Goal: Information Seeking & Learning: Find specific fact

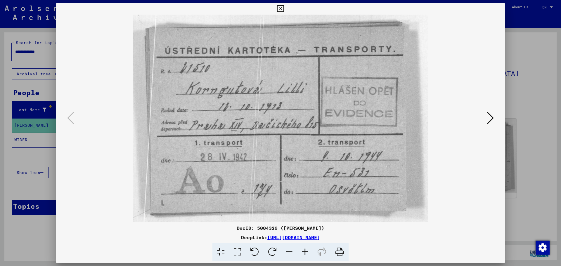
click at [527, 111] on div at bounding box center [280, 133] width 561 height 266
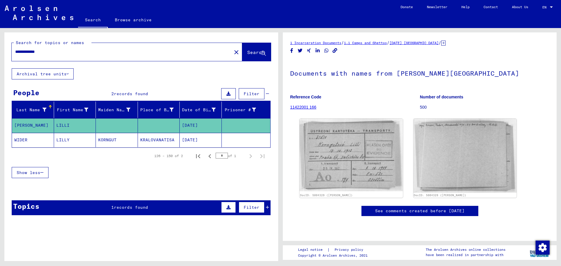
drag, startPoint x: 58, startPoint y: 52, endPoint x: 0, endPoint y: 50, distance: 58.5
click at [0, 50] on div "**********" at bounding box center [140, 144] width 281 height 233
paste input "text"
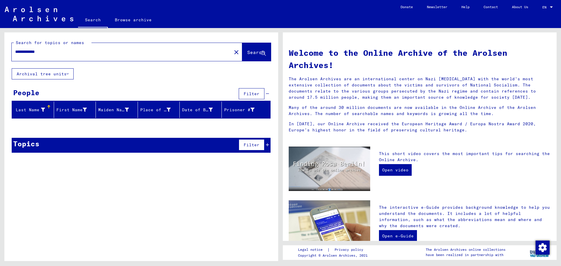
drag, startPoint x: 30, startPoint y: 52, endPoint x: 106, endPoint y: 51, distance: 75.7
click at [106, 52] on input "**********" at bounding box center [120, 52] width 210 height 6
drag, startPoint x: 48, startPoint y: 54, endPoint x: 0, endPoint y: 51, distance: 48.0
click at [0, 51] on div "**********" at bounding box center [140, 144] width 281 height 233
paste input "text"
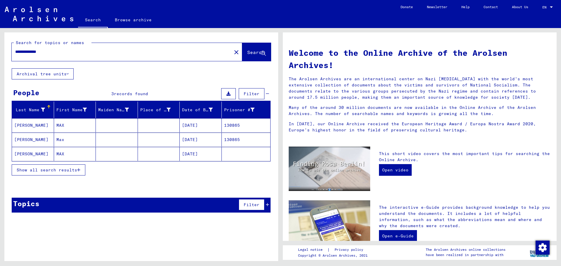
click at [199, 123] on mat-cell "[DATE]" at bounding box center [201, 125] width 42 height 14
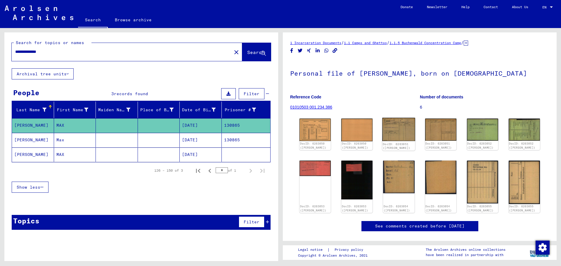
click at [390, 129] on img at bounding box center [399, 129] width 33 height 23
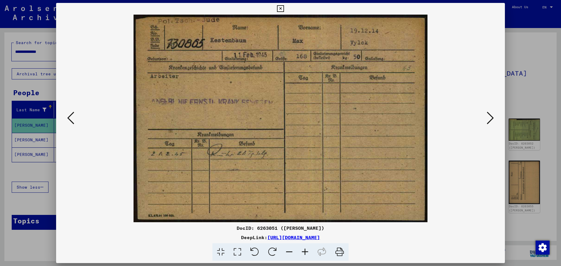
click at [493, 121] on icon at bounding box center [490, 118] width 7 height 14
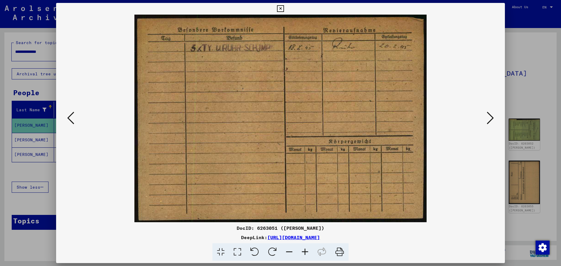
click at [493, 121] on icon at bounding box center [490, 118] width 7 height 14
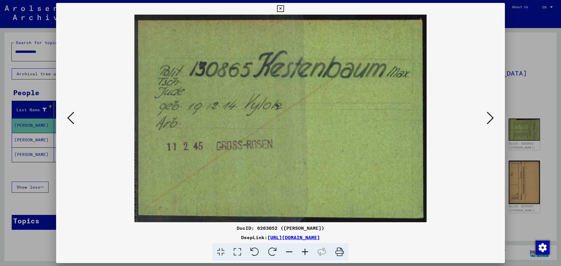
click at [492, 121] on icon at bounding box center [490, 118] width 7 height 14
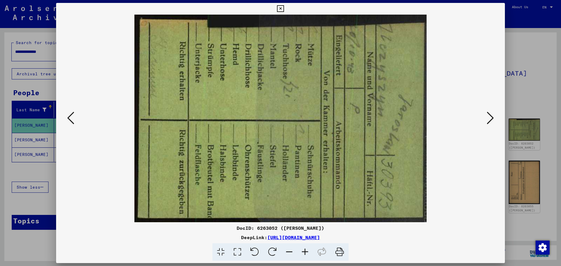
click at [492, 121] on icon at bounding box center [490, 118] width 7 height 14
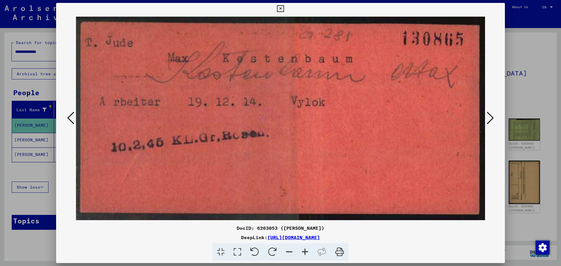
click at [492, 121] on icon at bounding box center [490, 118] width 7 height 14
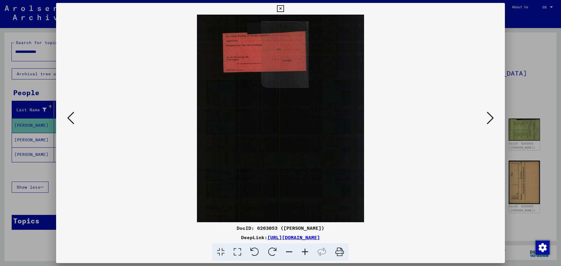
click at [492, 121] on icon at bounding box center [490, 118] width 7 height 14
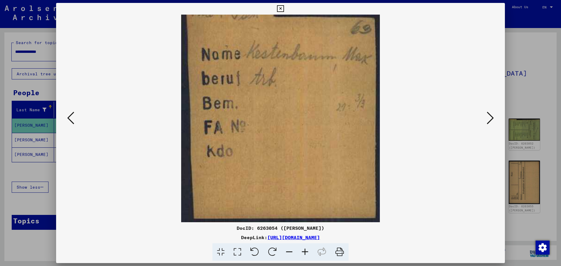
click at [492, 121] on icon at bounding box center [490, 118] width 7 height 14
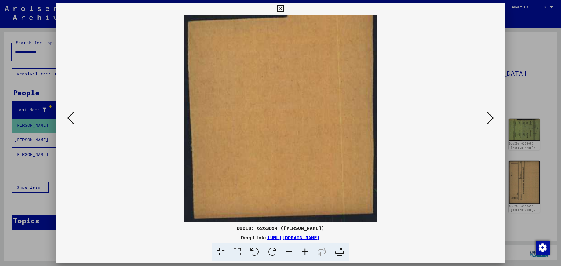
click at [532, 92] on div at bounding box center [280, 133] width 561 height 266
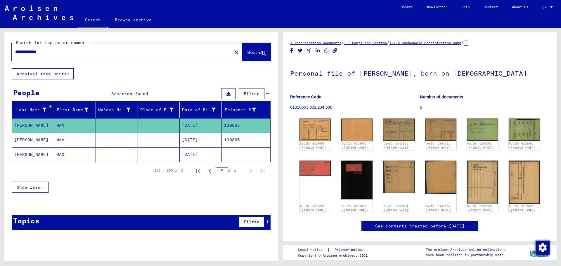
click at [206, 137] on mat-cell "[DATE]" at bounding box center [201, 140] width 42 height 14
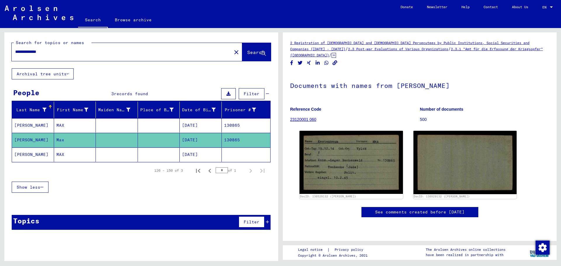
click at [194, 154] on mat-cell "[DATE]" at bounding box center [201, 155] width 42 height 14
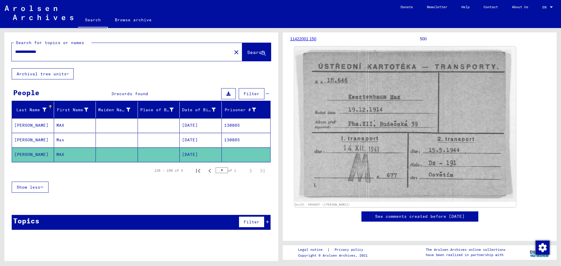
scroll to position [88, 0]
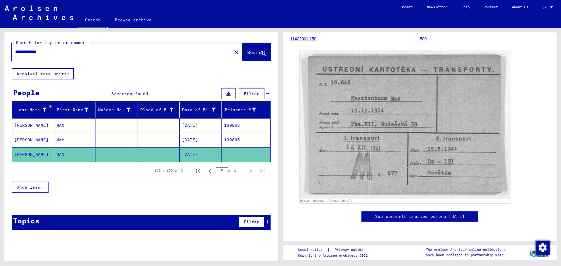
drag, startPoint x: 51, startPoint y: 54, endPoint x: 12, endPoint y: 51, distance: 38.7
click at [12, 51] on div "**********" at bounding box center [120, 51] width 217 height 13
paste input "text"
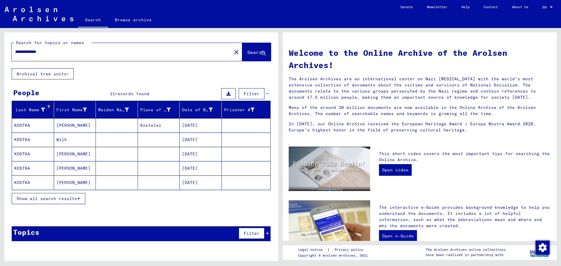
click at [68, 198] on span "Show all search results" at bounding box center [47, 198] width 61 height 5
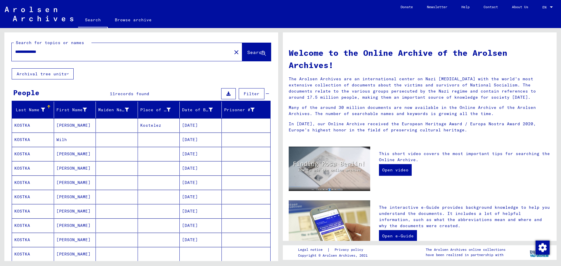
click at [199, 122] on mat-cell "[DATE]" at bounding box center [201, 125] width 42 height 14
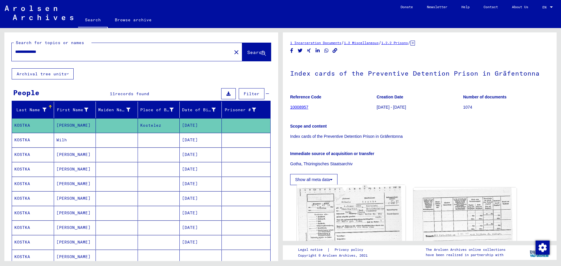
click at [355, 220] on img at bounding box center [351, 236] width 108 height 102
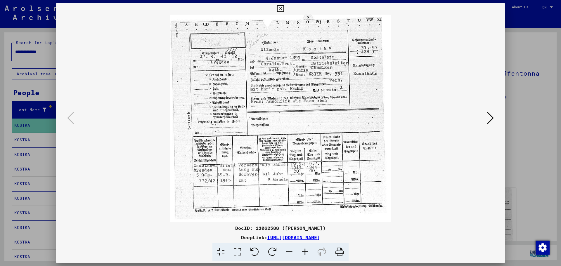
click at [494, 118] on icon at bounding box center [490, 118] width 7 height 14
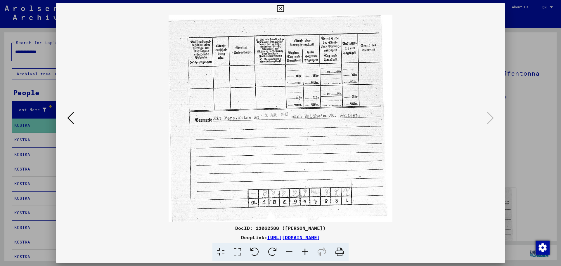
click at [526, 131] on div at bounding box center [280, 133] width 561 height 266
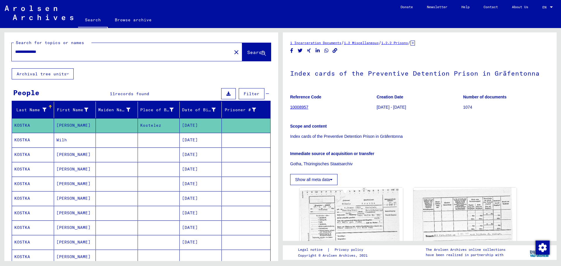
click at [200, 198] on mat-cell "[DATE]" at bounding box center [201, 198] width 42 height 14
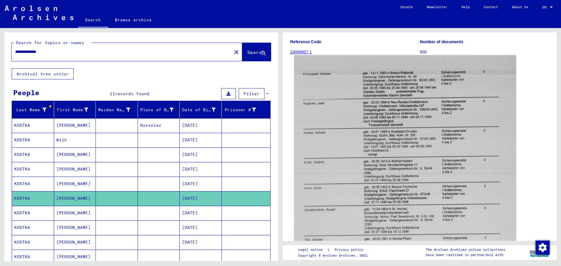
scroll to position [88, 0]
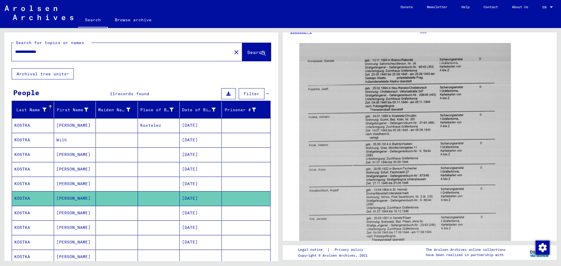
drag, startPoint x: 32, startPoint y: 51, endPoint x: 67, endPoint y: 50, distance: 34.8
click at [67, 50] on input "**********" at bounding box center [121, 52] width 213 height 6
paste input "text"
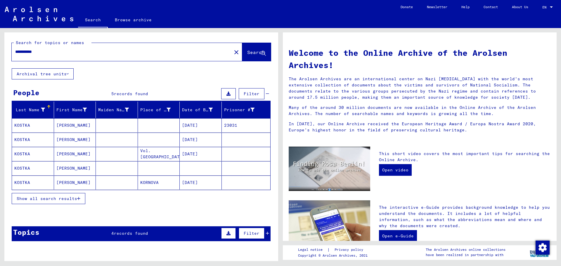
click at [199, 125] on mat-cell "[DATE]" at bounding box center [201, 125] width 42 height 14
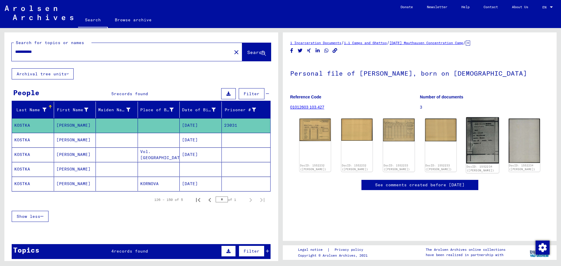
click at [477, 136] on img at bounding box center [482, 141] width 33 height 46
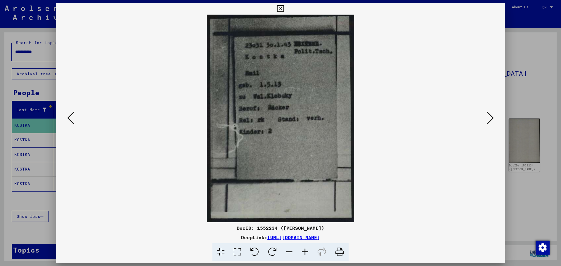
click at [529, 206] on div at bounding box center [280, 133] width 561 height 266
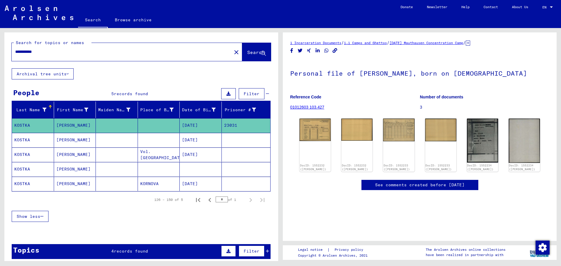
click at [194, 137] on mat-cell "[DATE]" at bounding box center [201, 140] width 42 height 14
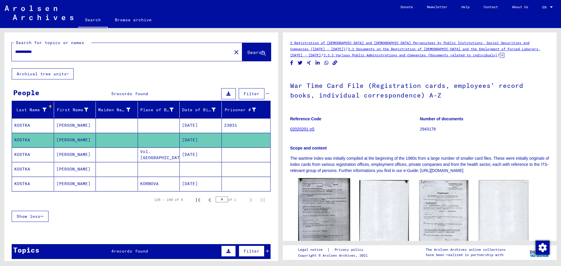
click at [318, 205] on img at bounding box center [324, 214] width 52 height 73
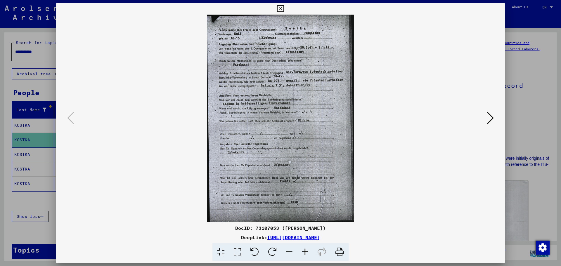
click at [528, 199] on div at bounding box center [280, 133] width 561 height 266
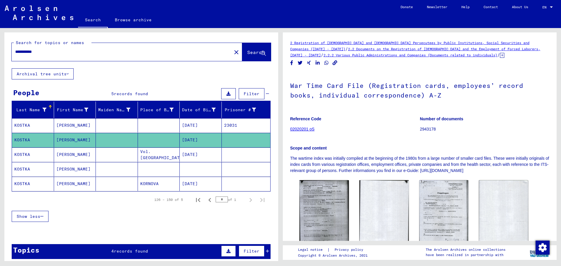
click at [190, 153] on mat-cell "[DATE]" at bounding box center [201, 155] width 42 height 14
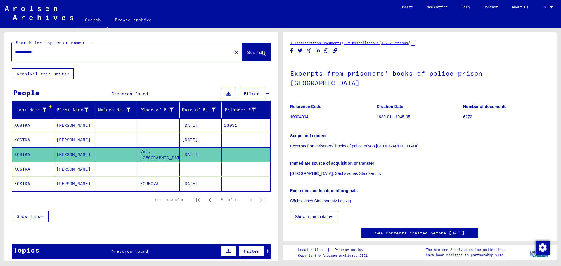
drag, startPoint x: 43, startPoint y: 52, endPoint x: 9, endPoint y: 51, distance: 33.9
click at [9, 51] on div "**********" at bounding box center [141, 50] width 274 height 36
paste input "text"
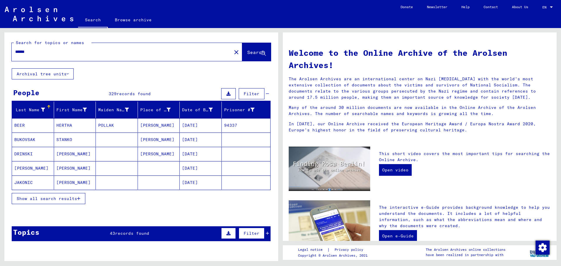
click at [53, 200] on span "Show all search results" at bounding box center [47, 198] width 61 height 5
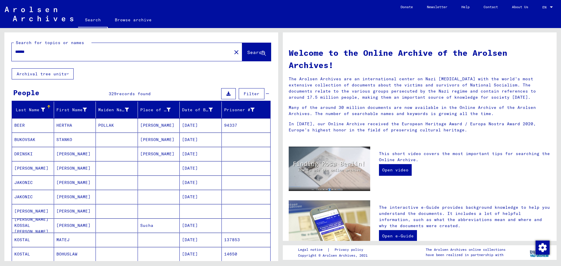
click at [41, 53] on input "******" at bounding box center [120, 52] width 210 height 6
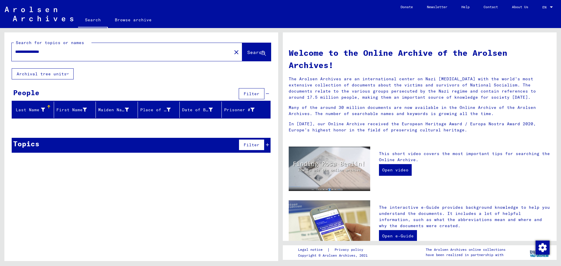
drag, startPoint x: 33, startPoint y: 52, endPoint x: 100, endPoint y: 51, distance: 67.3
click at [103, 51] on input "**********" at bounding box center [120, 52] width 210 height 6
paste input "text"
type input "**********"
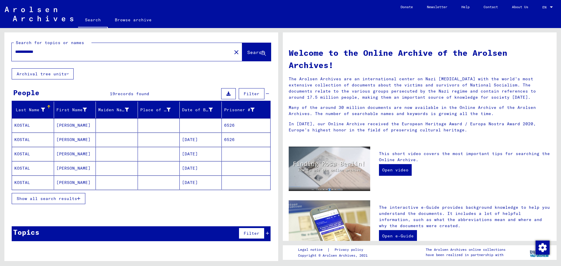
click at [68, 196] on span "Show all search results" at bounding box center [47, 198] width 61 height 5
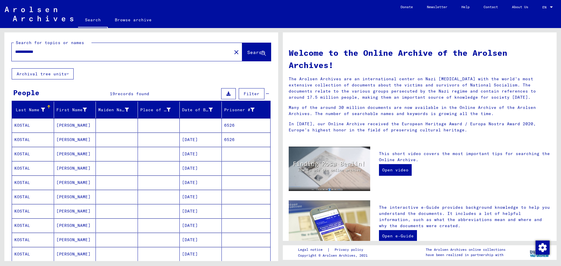
click at [200, 138] on mat-cell "[DATE]" at bounding box center [201, 140] width 42 height 14
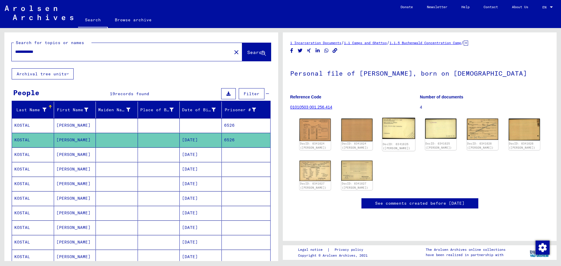
click at [391, 133] on img at bounding box center [399, 128] width 33 height 21
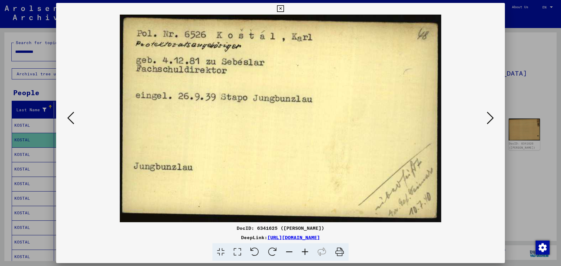
click at [526, 199] on div at bounding box center [280, 133] width 561 height 266
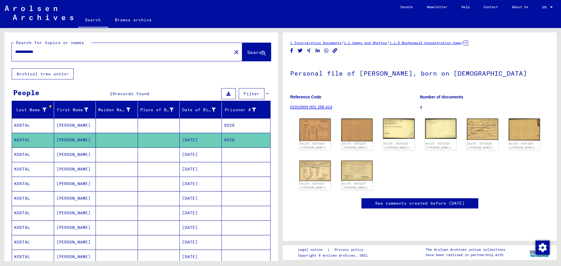
click at [230, 124] on mat-cell "6526" at bounding box center [246, 125] width 49 height 14
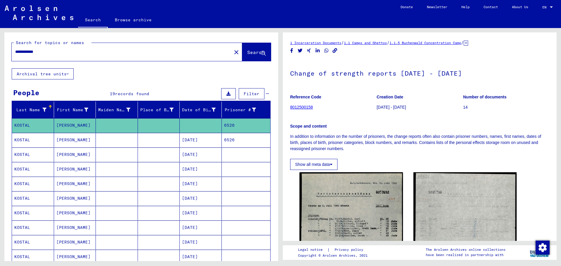
click at [230, 137] on mat-cell "6526" at bounding box center [246, 140] width 49 height 14
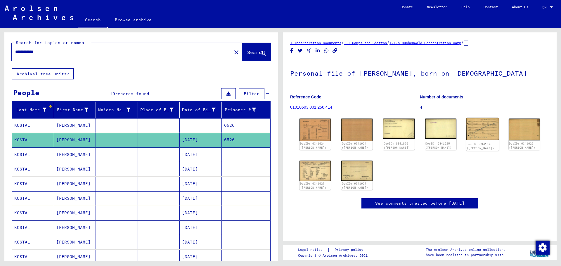
click at [472, 131] on img at bounding box center [482, 129] width 33 height 23
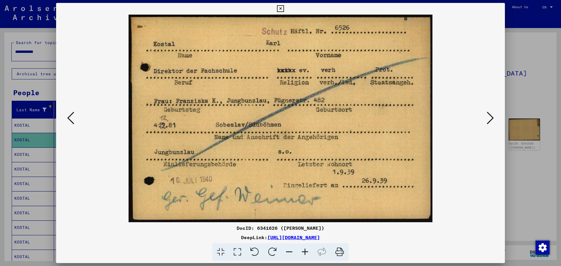
click at [489, 114] on icon at bounding box center [490, 118] width 7 height 14
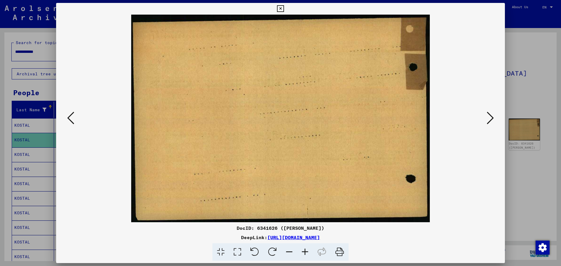
click at [489, 114] on icon at bounding box center [490, 118] width 7 height 14
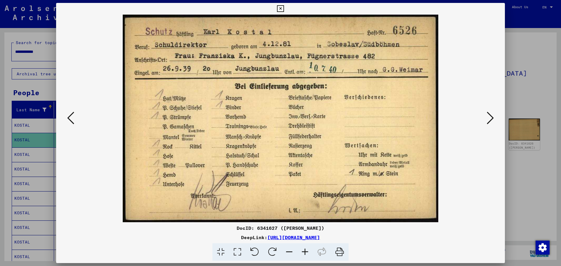
click at [487, 114] on icon at bounding box center [490, 118] width 7 height 14
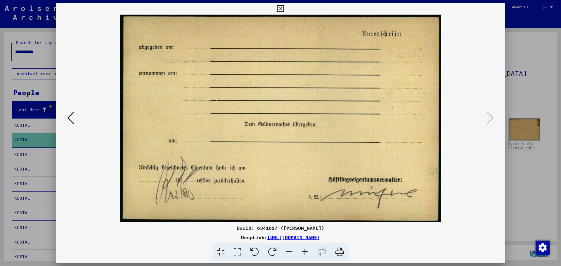
click at [519, 94] on div at bounding box center [280, 133] width 561 height 266
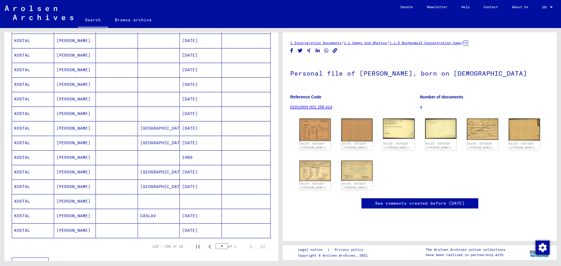
scroll to position [175, 0]
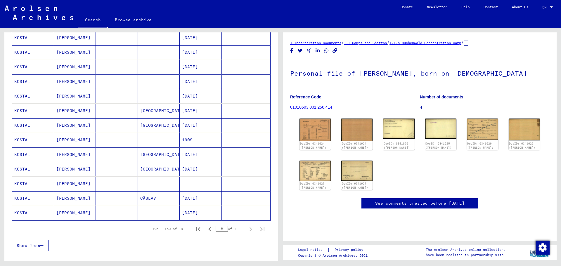
click at [197, 211] on mat-cell "[DATE]" at bounding box center [201, 213] width 42 height 14
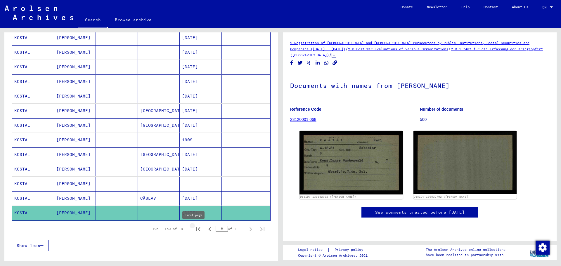
click at [194, 228] on icon "First page" at bounding box center [198, 229] width 8 height 8
type input "*"
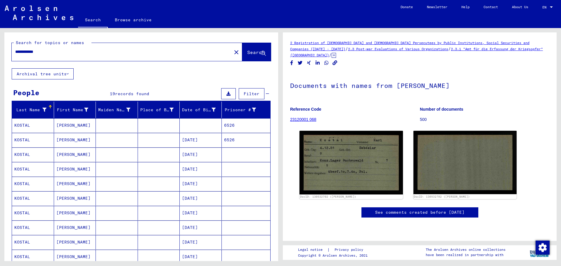
drag, startPoint x: 30, startPoint y: 50, endPoint x: 9, endPoint y: 50, distance: 20.5
click at [9, 50] on div "**********" at bounding box center [141, 50] width 274 height 36
paste input "*"
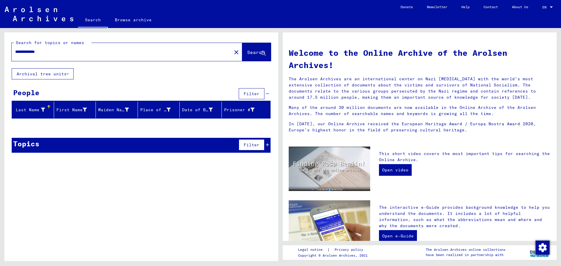
drag, startPoint x: 35, startPoint y: 53, endPoint x: 98, endPoint y: 54, distance: 62.9
click at [98, 54] on input "**********" at bounding box center [120, 52] width 210 height 6
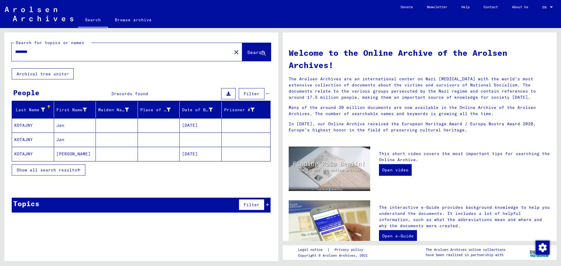
drag, startPoint x: 41, startPoint y: 52, endPoint x: 1, endPoint y: 52, distance: 40.3
click at [1, 52] on div "Search for topics or names ******* close Search Archival tree units People 3 re…" at bounding box center [140, 144] width 281 height 233
paste input "**"
type input "**********"
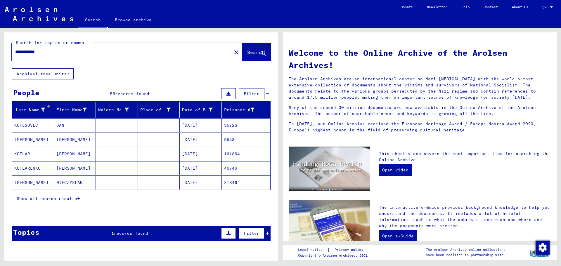
click at [65, 121] on mat-cell "JAN" at bounding box center [75, 125] width 42 height 14
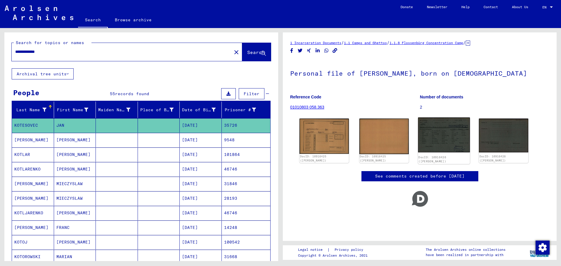
click at [453, 129] on img at bounding box center [444, 135] width 52 height 35
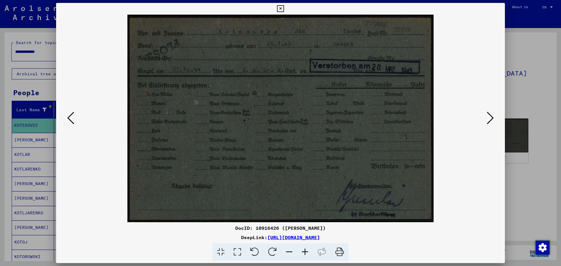
click at [489, 119] on icon at bounding box center [490, 118] width 7 height 14
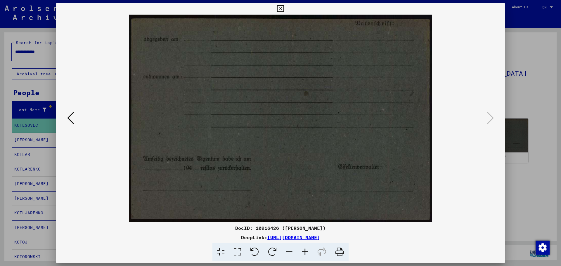
click at [533, 90] on div at bounding box center [280, 133] width 561 height 266
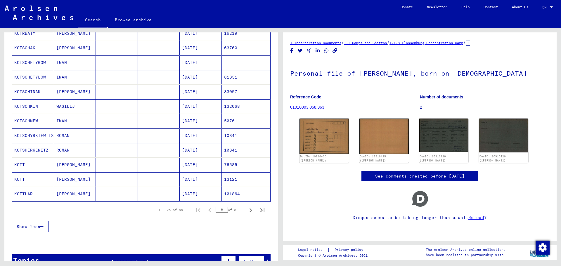
scroll to position [292, 0]
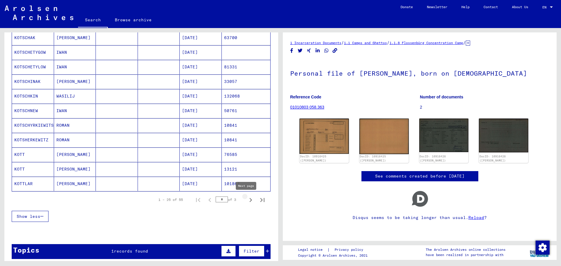
click at [247, 199] on icon "Next page" at bounding box center [251, 200] width 8 height 8
type input "*"
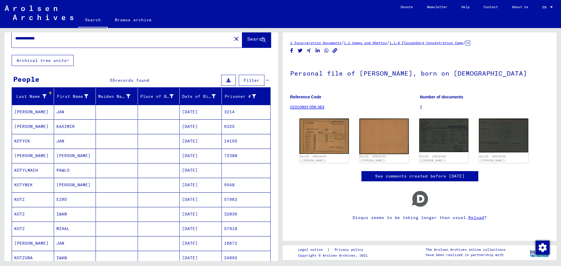
scroll to position [0, 0]
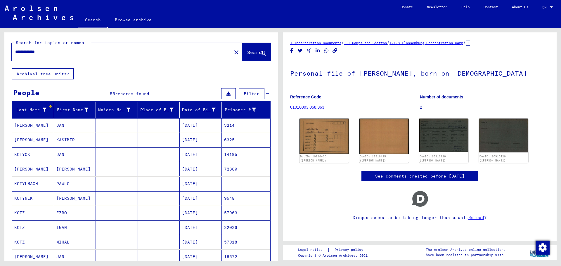
drag, startPoint x: 49, startPoint y: 54, endPoint x: 14, endPoint y: 48, distance: 35.3
click at [14, 48] on div "**********" at bounding box center [120, 51] width 217 height 13
paste input "text"
type input "**********"
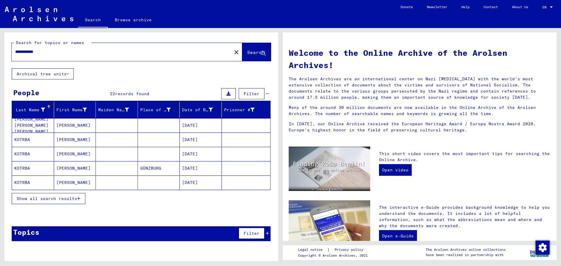
click at [68, 199] on span "Show all search results" at bounding box center [47, 198] width 61 height 5
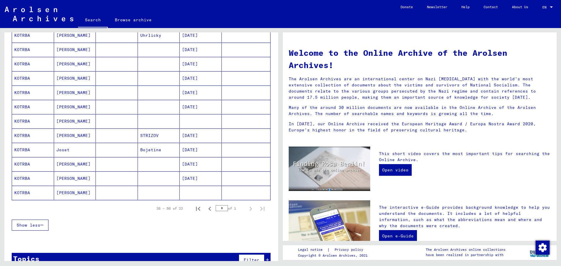
scroll to position [234, 0]
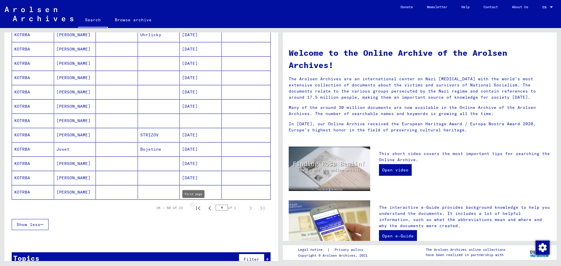
click at [195, 207] on icon "First page" at bounding box center [198, 208] width 8 height 8
type input "*"
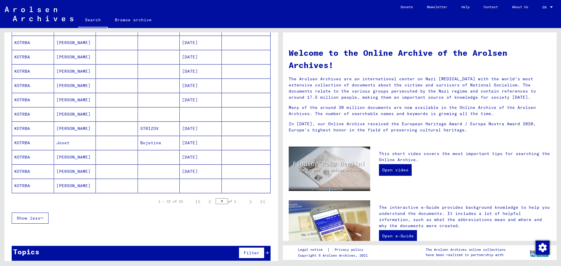
scroll to position [246, 0]
